Goal: Transaction & Acquisition: Download file/media

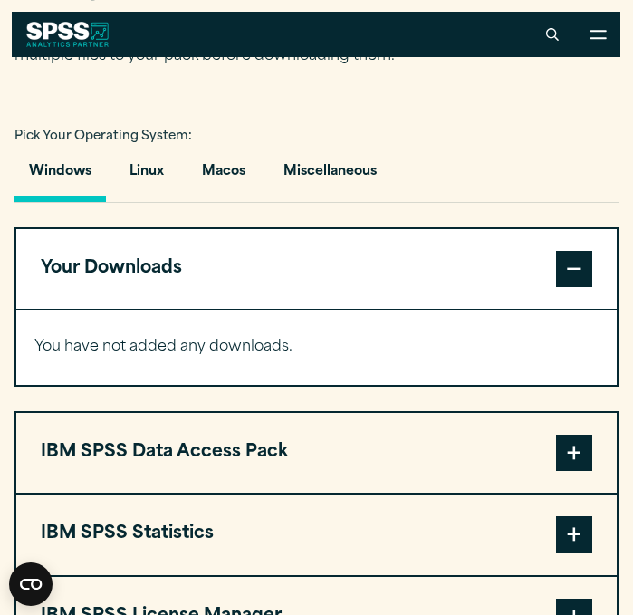
scroll to position [1199, 0]
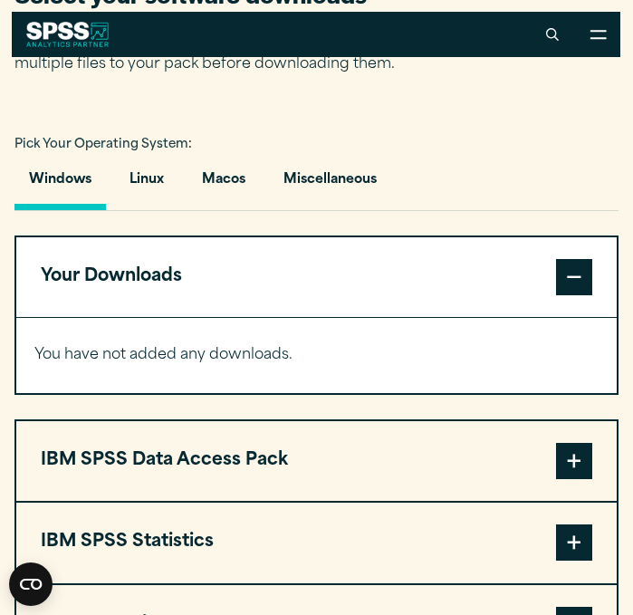
click at [561, 280] on span at bounding box center [574, 277] width 36 height 36
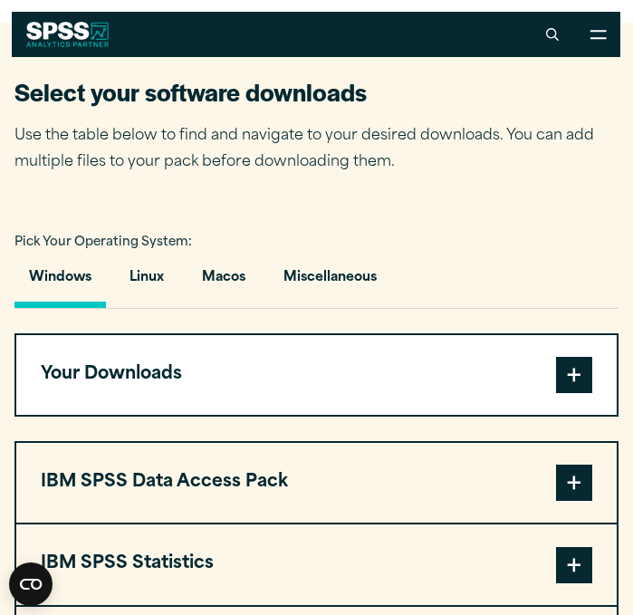
scroll to position [1100, 0]
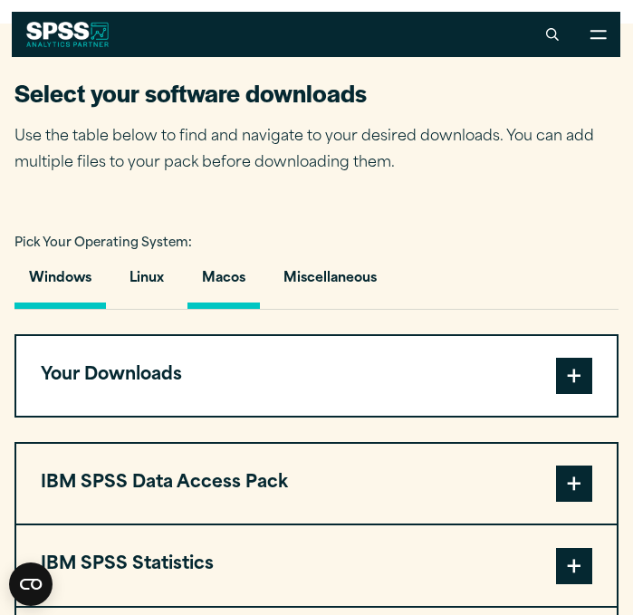
click at [230, 283] on button "Macos" at bounding box center [223, 283] width 72 height 52
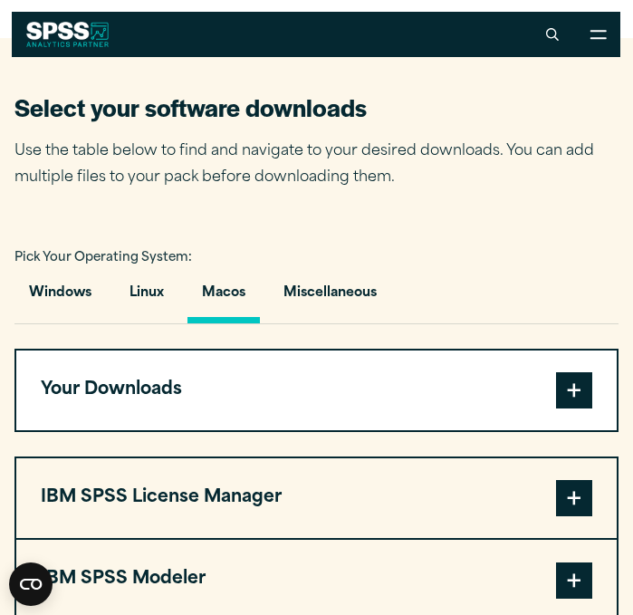
scroll to position [1084, 0]
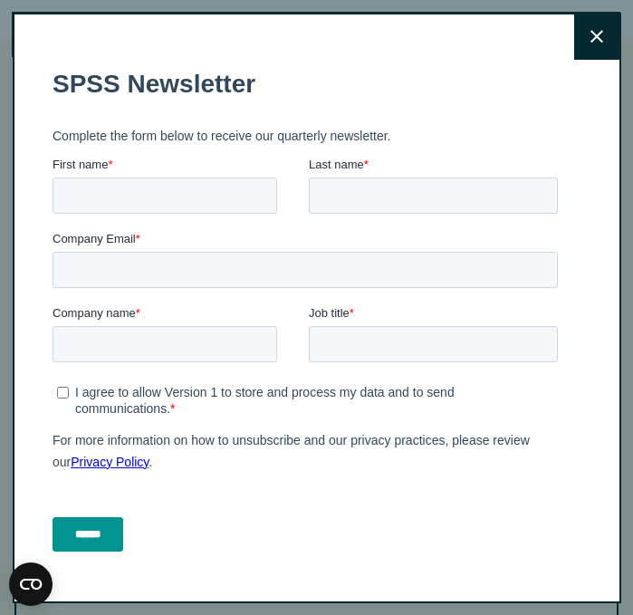
click at [604, 35] on button "Close" at bounding box center [596, 36] width 45 height 45
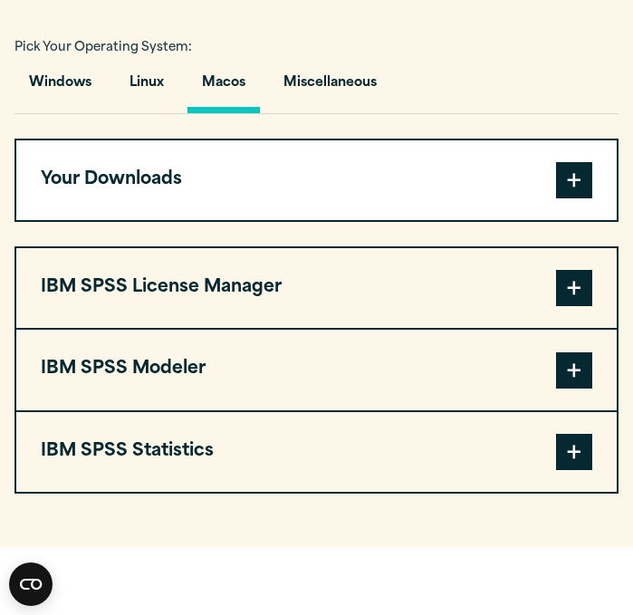
scroll to position [1307, 0]
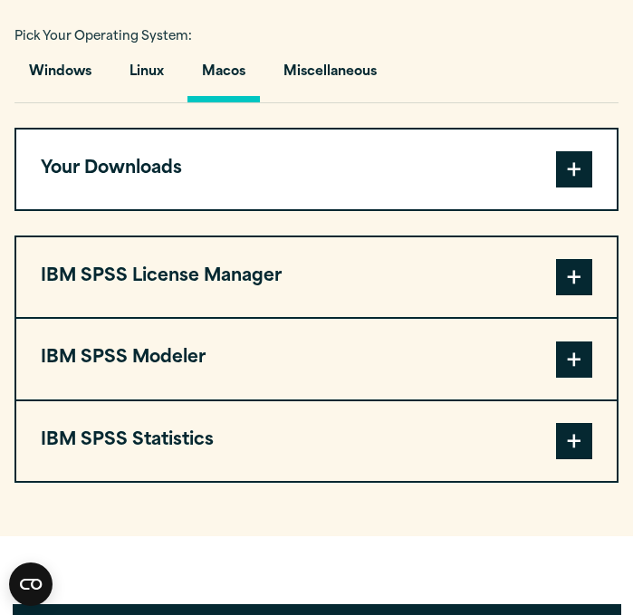
click at [185, 460] on button "IBM SPSS Statistics" at bounding box center [316, 441] width 600 height 80
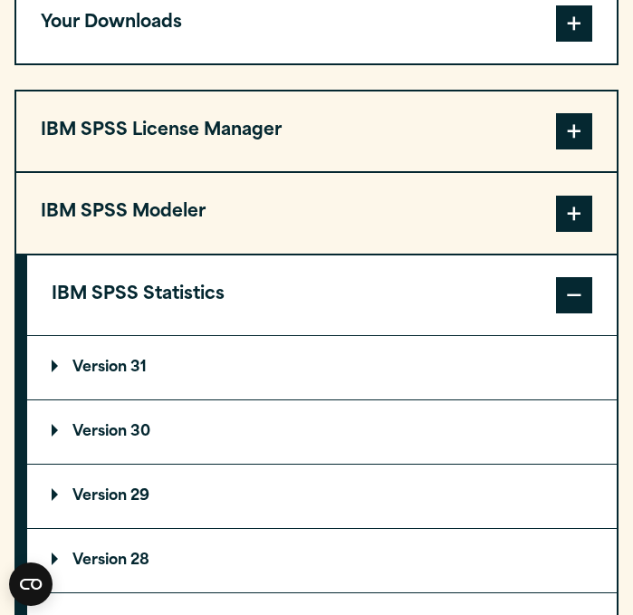
scroll to position [1455, 0]
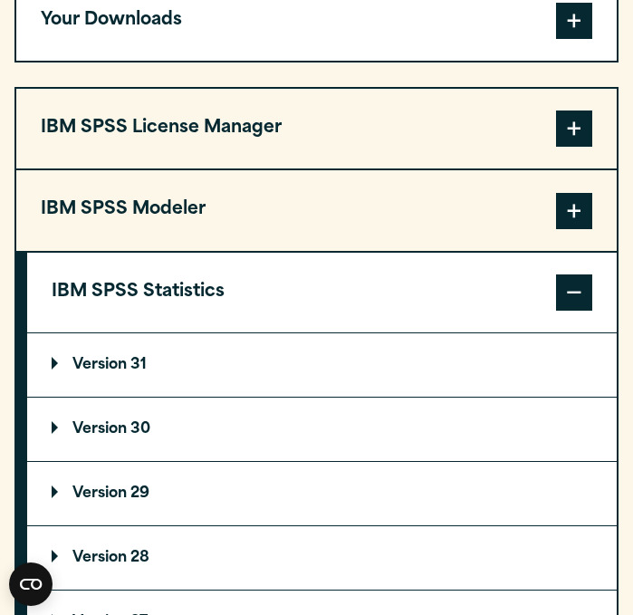
click at [106, 436] on p "Version 30" at bounding box center [101, 429] width 99 height 14
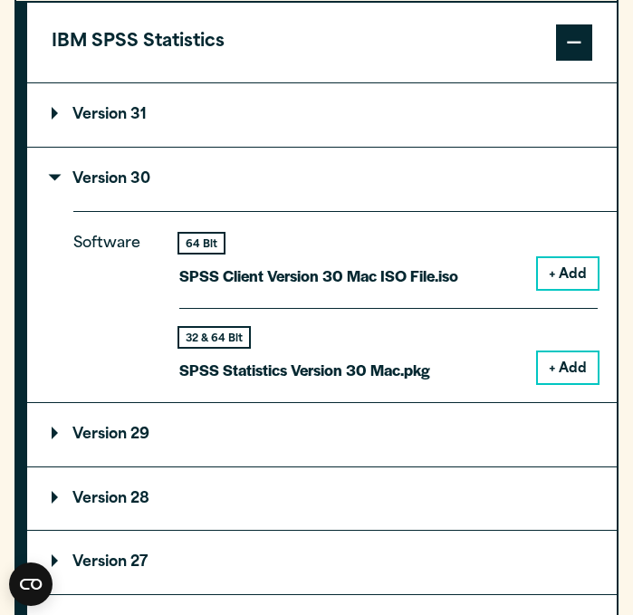
scroll to position [1706, 0]
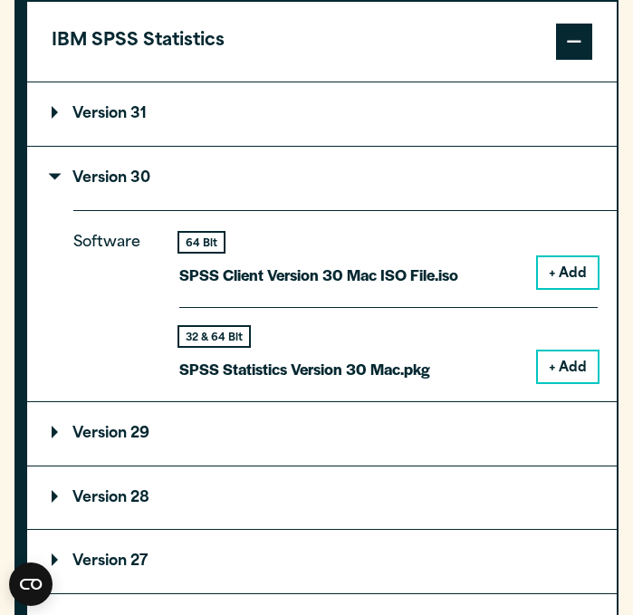
click at [551, 371] on button "+ Add" at bounding box center [568, 366] width 60 height 31
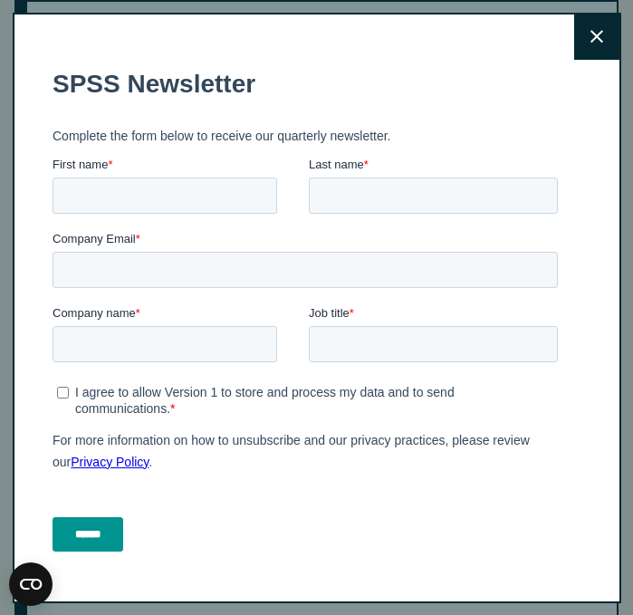
click at [606, 40] on button "Close" at bounding box center [596, 36] width 45 height 45
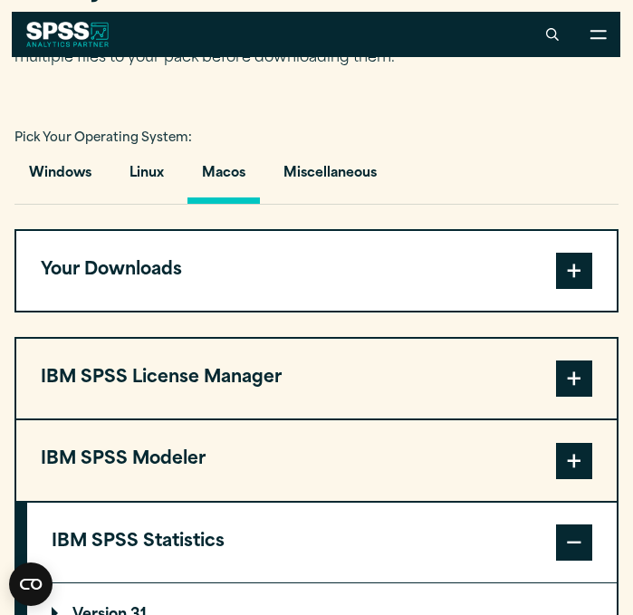
scroll to position [1203, 0]
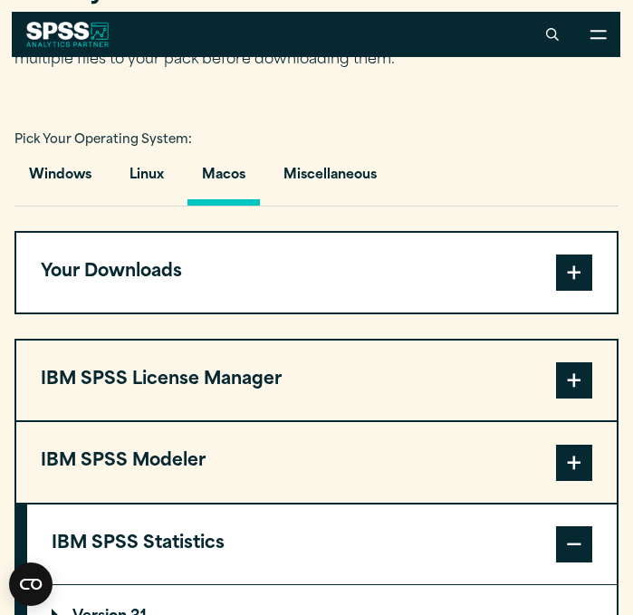
click at [580, 279] on span at bounding box center [574, 272] width 36 height 36
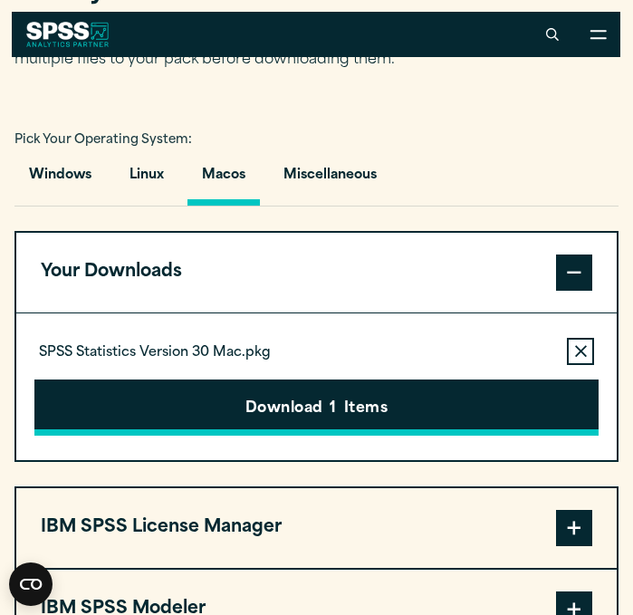
click at [359, 410] on button "Download 1 Items" at bounding box center [316, 407] width 564 height 56
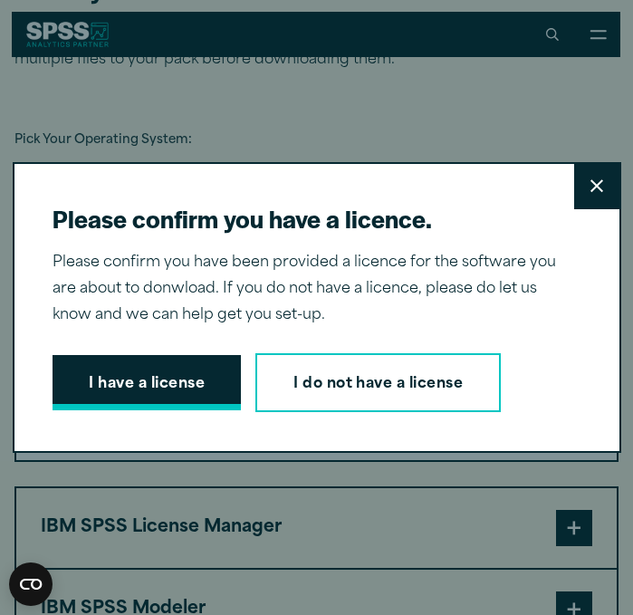
click at [187, 369] on button "I have a license" at bounding box center [147, 383] width 188 height 56
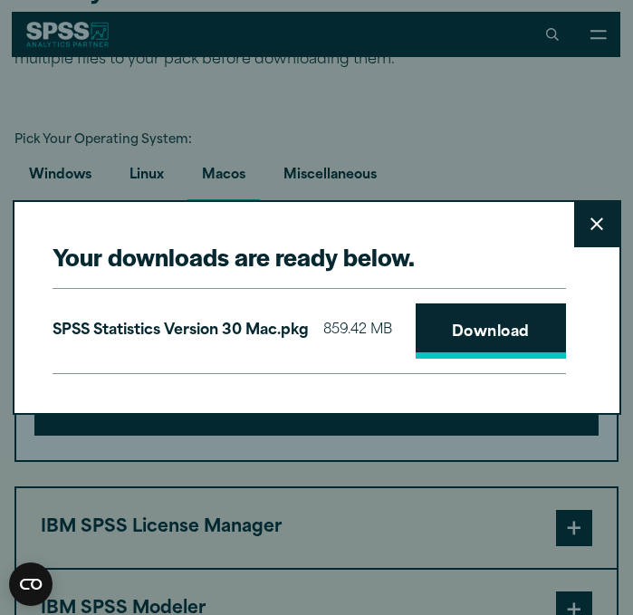
click at [495, 334] on link "Download" at bounding box center [491, 331] width 150 height 56
